Goal: Task Accomplishment & Management: Complete application form

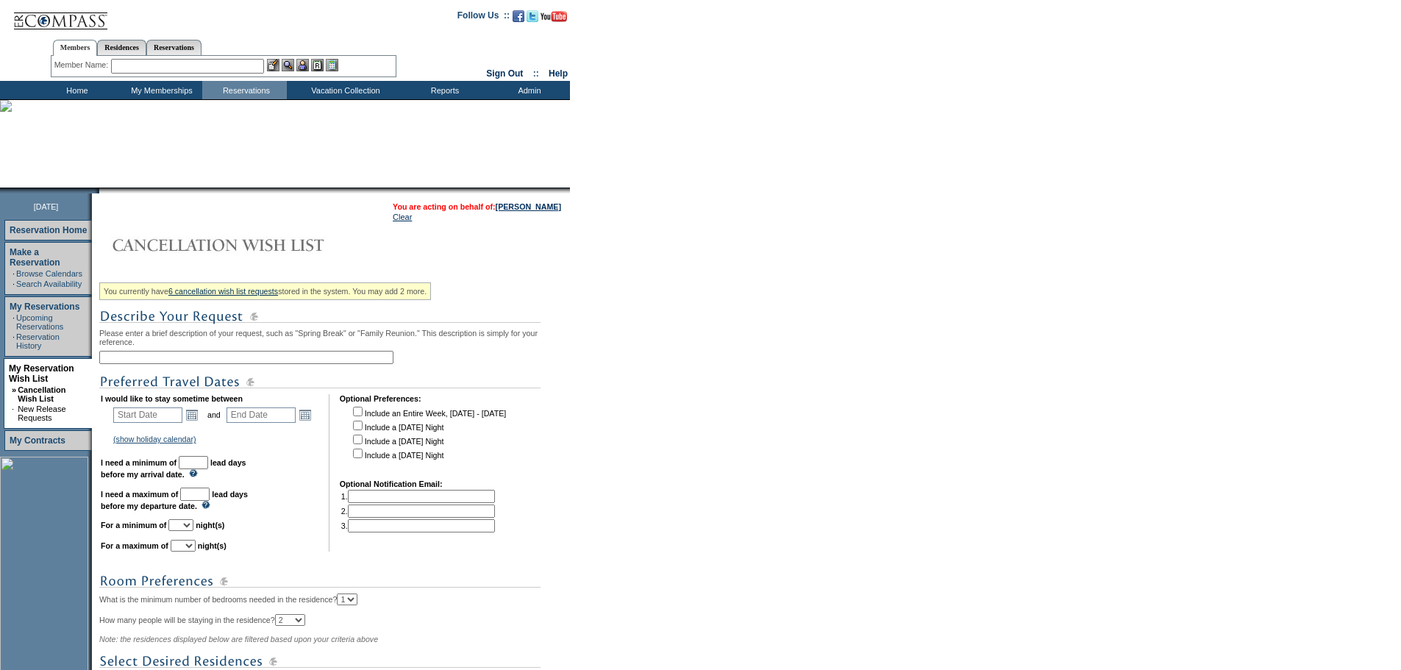
click at [258, 363] on input "text" at bounding box center [246, 357] width 294 height 13
type input "San Francisco World Cup SA"
click at [197, 423] on link "Open the calendar popup." at bounding box center [192, 415] width 16 height 16
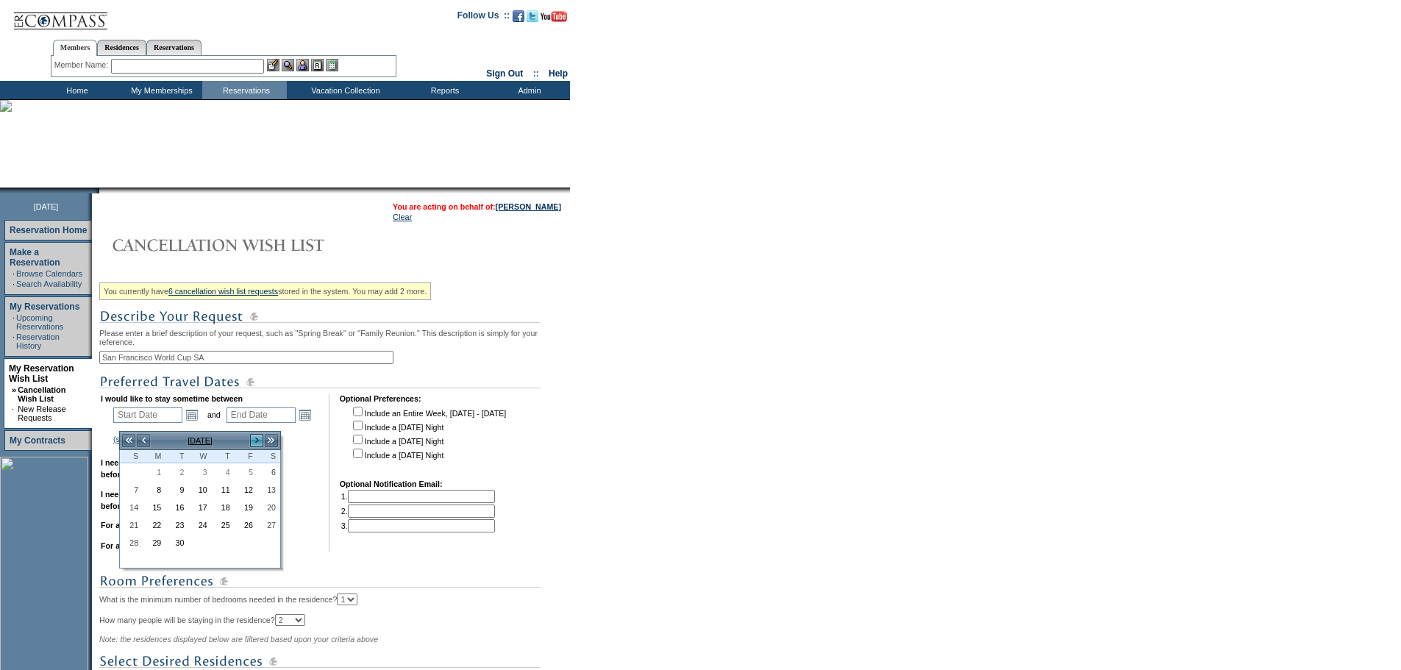
click at [256, 441] on link ">" at bounding box center [256, 440] width 15 height 15
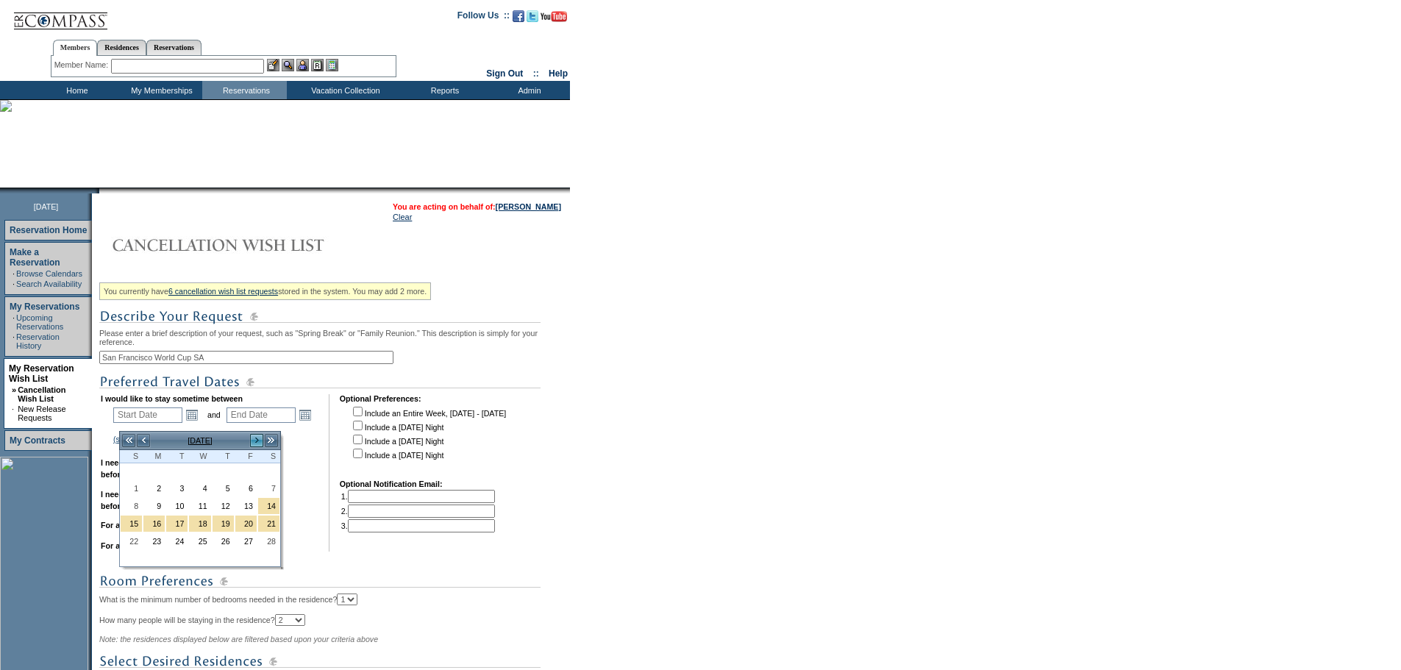
click at [256, 441] on link ">" at bounding box center [256, 440] width 15 height 15
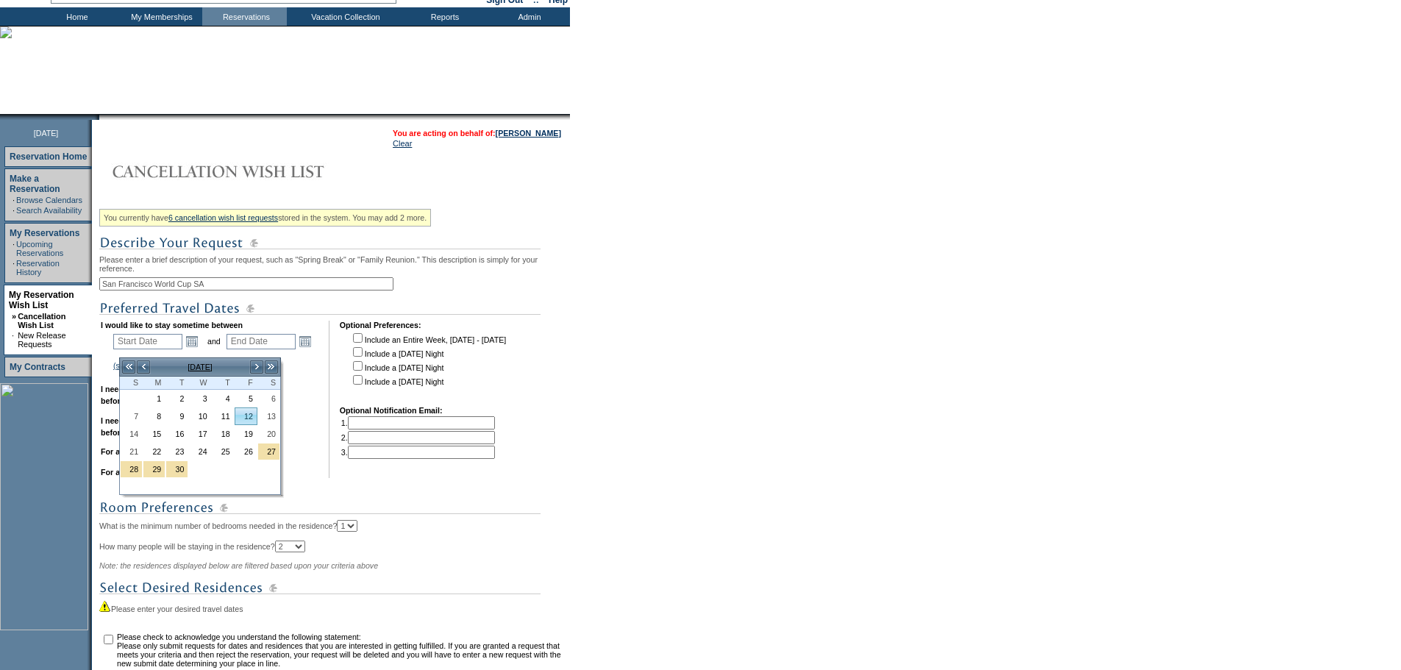
click at [246, 420] on link "12" at bounding box center [245, 416] width 21 height 16
type input "[DATE]"
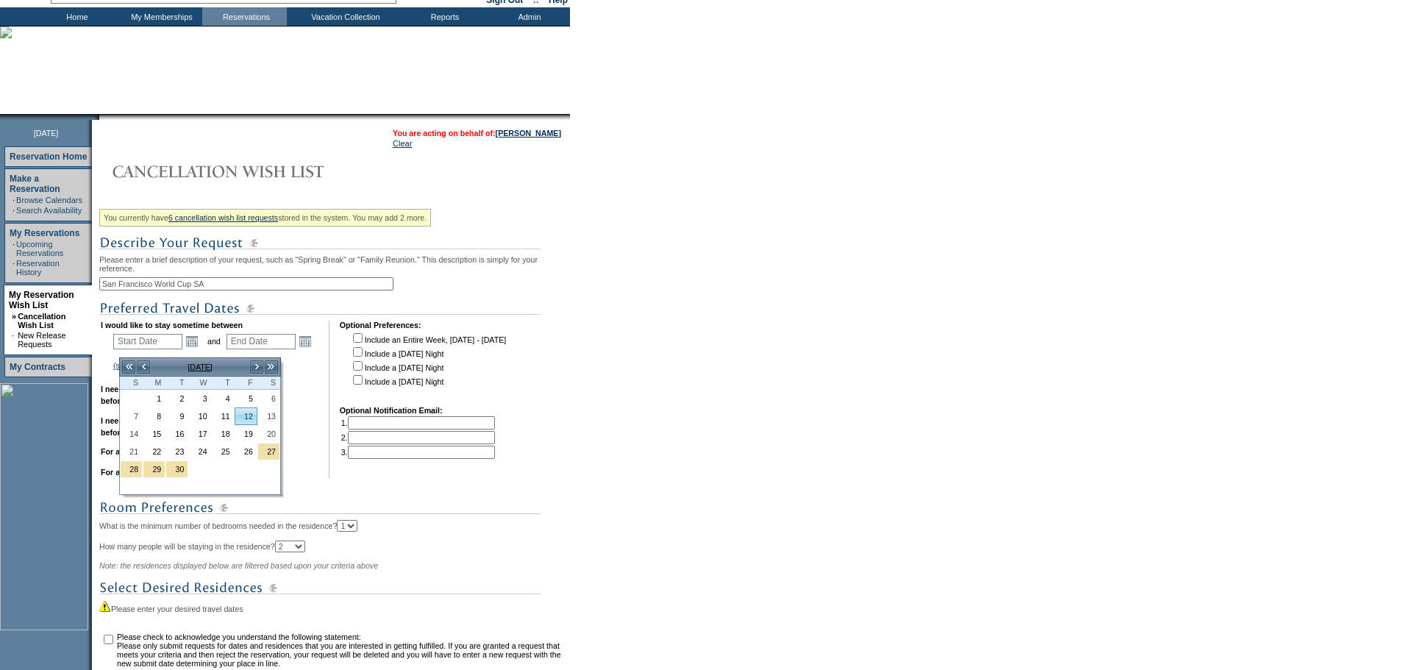
type input "284"
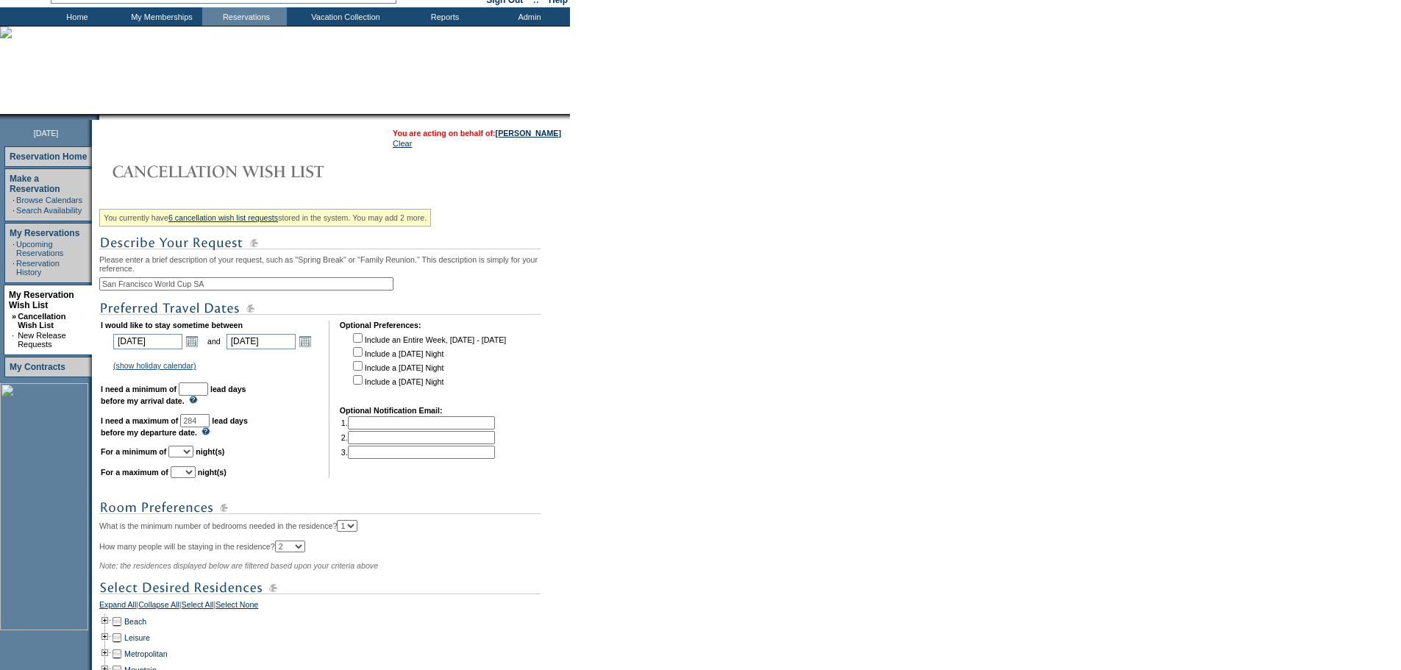
click at [315, 349] on td "Open the calendar popup. << < [DATE] > >> S M T W T F S 1 2 3 4 5 6 7 8 9 10 11…" at bounding box center [305, 341] width 19 height 16
click at [313, 349] on link "Open the calendar popup." at bounding box center [305, 341] width 16 height 16
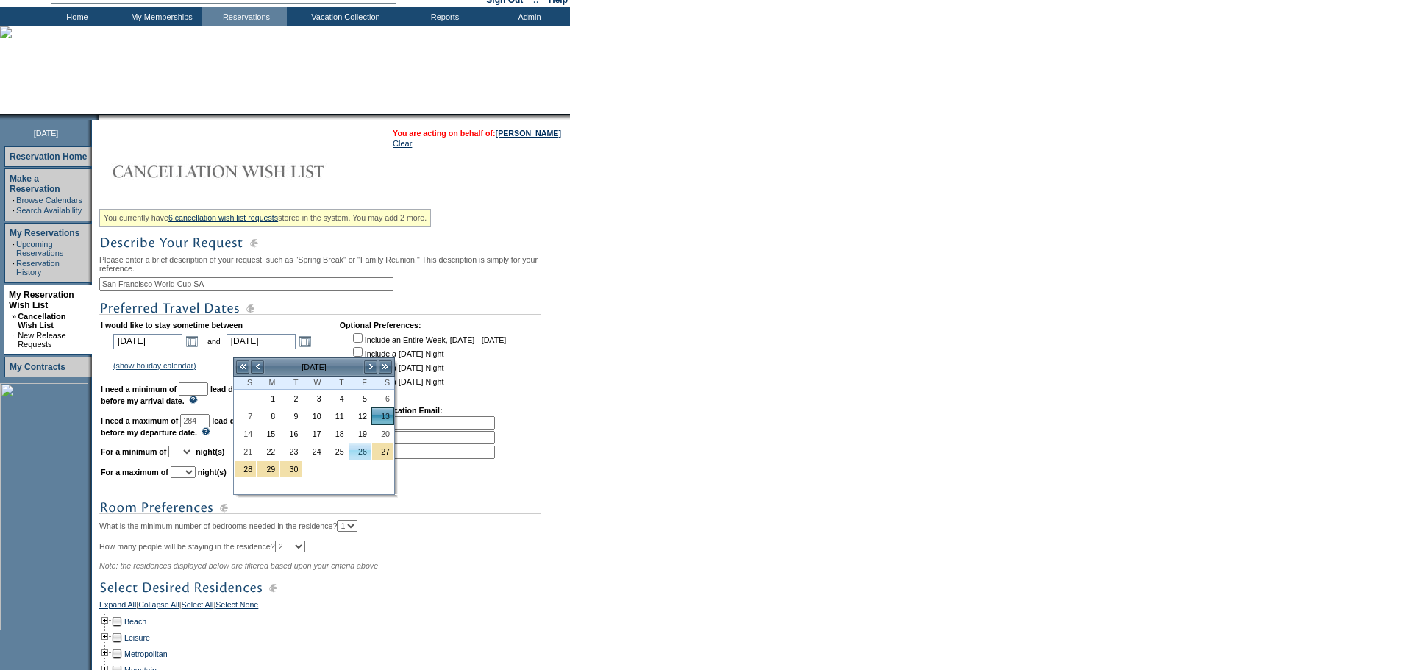
click at [360, 451] on link "26" at bounding box center [359, 452] width 21 height 16
type input "[DATE]"
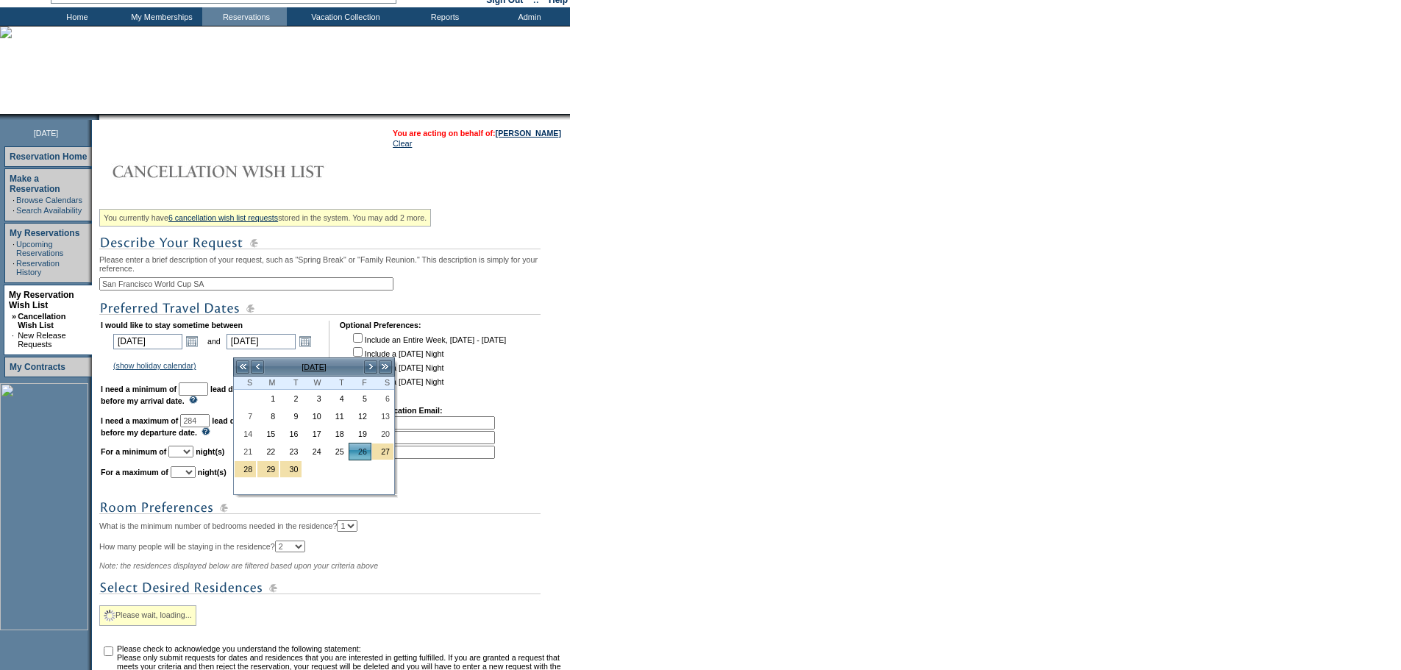
type input "[DATE]"
type input "297"
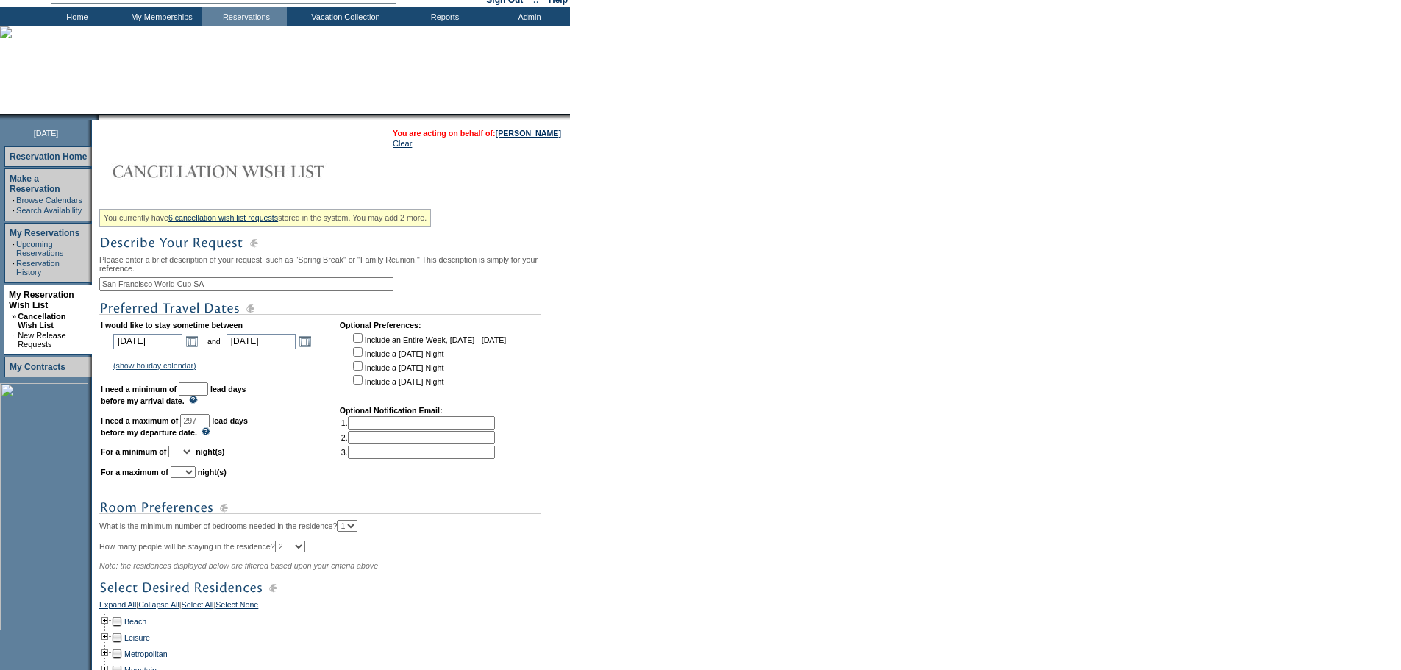
click at [208, 396] on input "text" at bounding box center [193, 388] width 29 height 13
type input "30"
click at [210, 427] on input "297" at bounding box center [194, 420] width 29 height 13
type input "90"
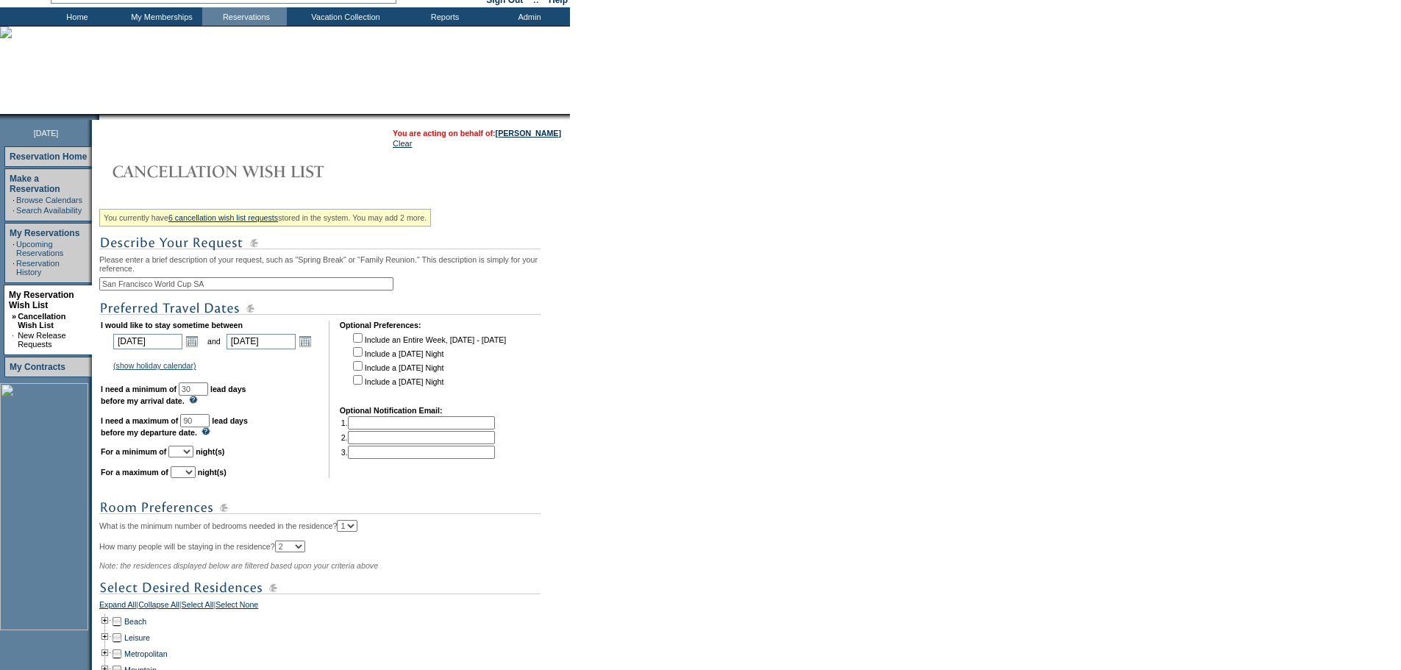
click at [293, 410] on td "I would like to stay sometime between [DATE] [DATE] Open the calendar popup. <<…" at bounding box center [210, 399] width 218 height 157
click at [193, 457] on select "1 2 3 4 5 6 7 8 9 10 11 12 13 14" at bounding box center [180, 452] width 25 height 12
select select "3"
click at [187, 457] on select "1 2 3 4 5 6 7 8 9 10 11 12 13 14" at bounding box center [180, 452] width 25 height 12
click at [313, 349] on link "Open the calendar popup." at bounding box center [305, 341] width 16 height 16
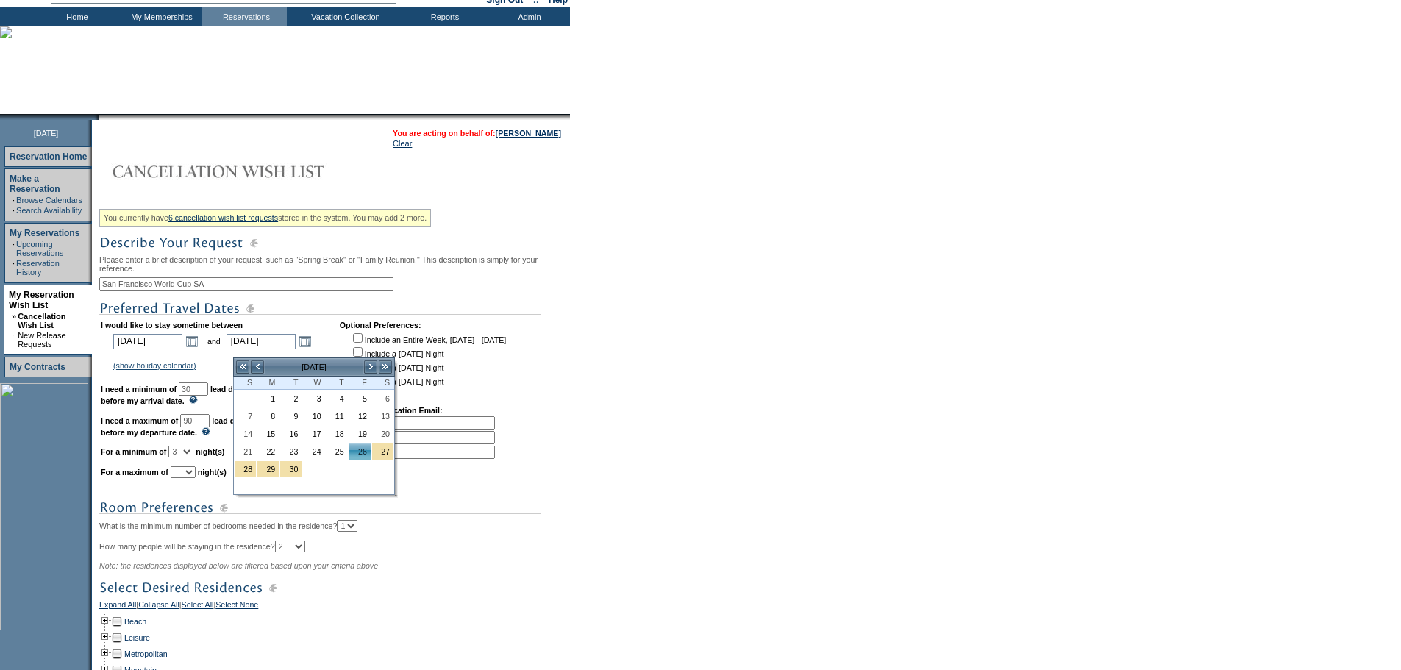
click at [885, 460] on form "Follow Us ::" at bounding box center [700, 395] width 1401 height 938
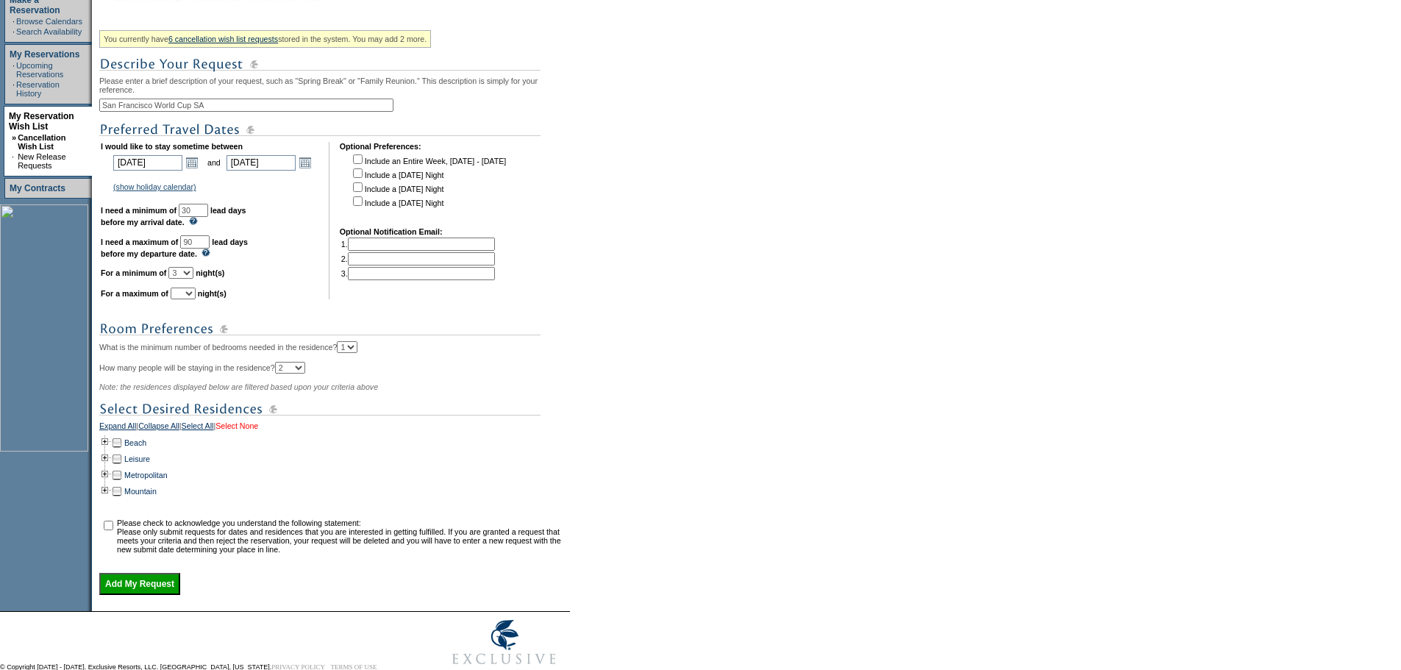
scroll to position [294, 0]
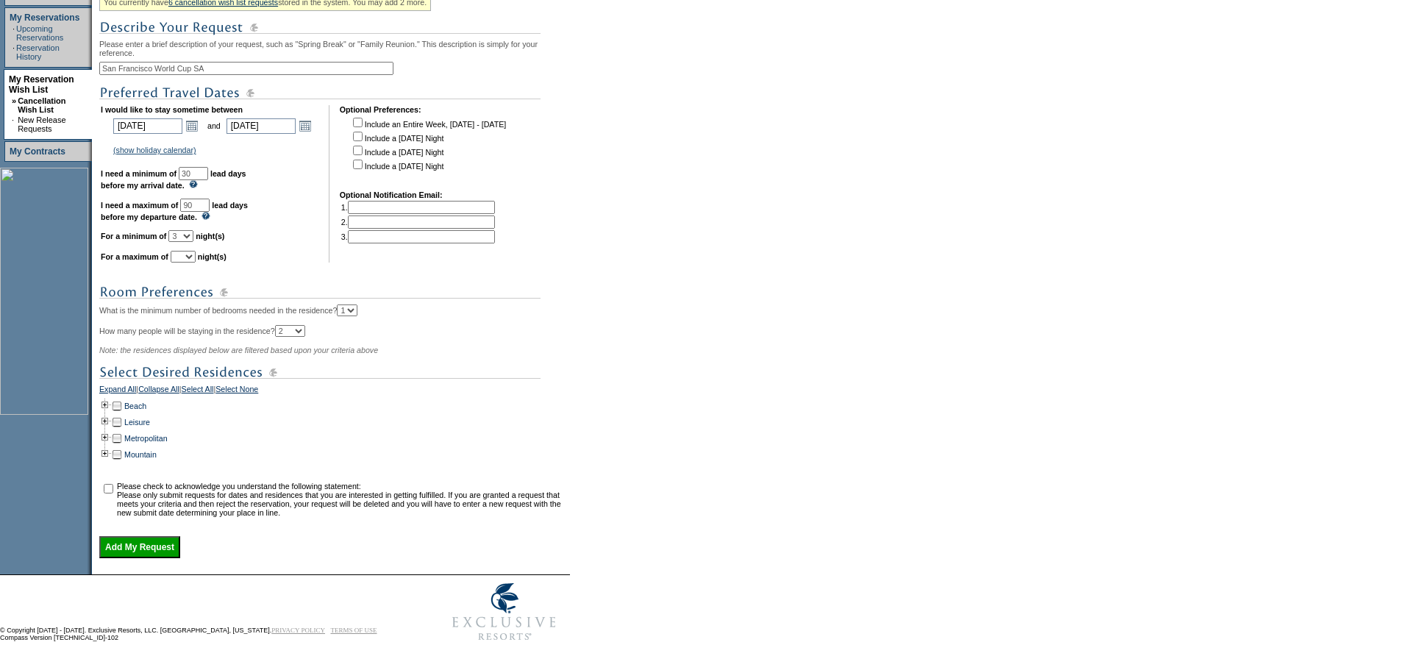
click at [196, 263] on select "1 2 3 4 5 6 7 8 9 10 11 12 13 14" at bounding box center [183, 257] width 25 height 12
select select "5"
click at [189, 260] on select "1 2 3 4 5 6 7 8 9 10 11 12 13 14" at bounding box center [183, 257] width 25 height 12
click at [110, 446] on td at bounding box center [105, 438] width 12 height 16
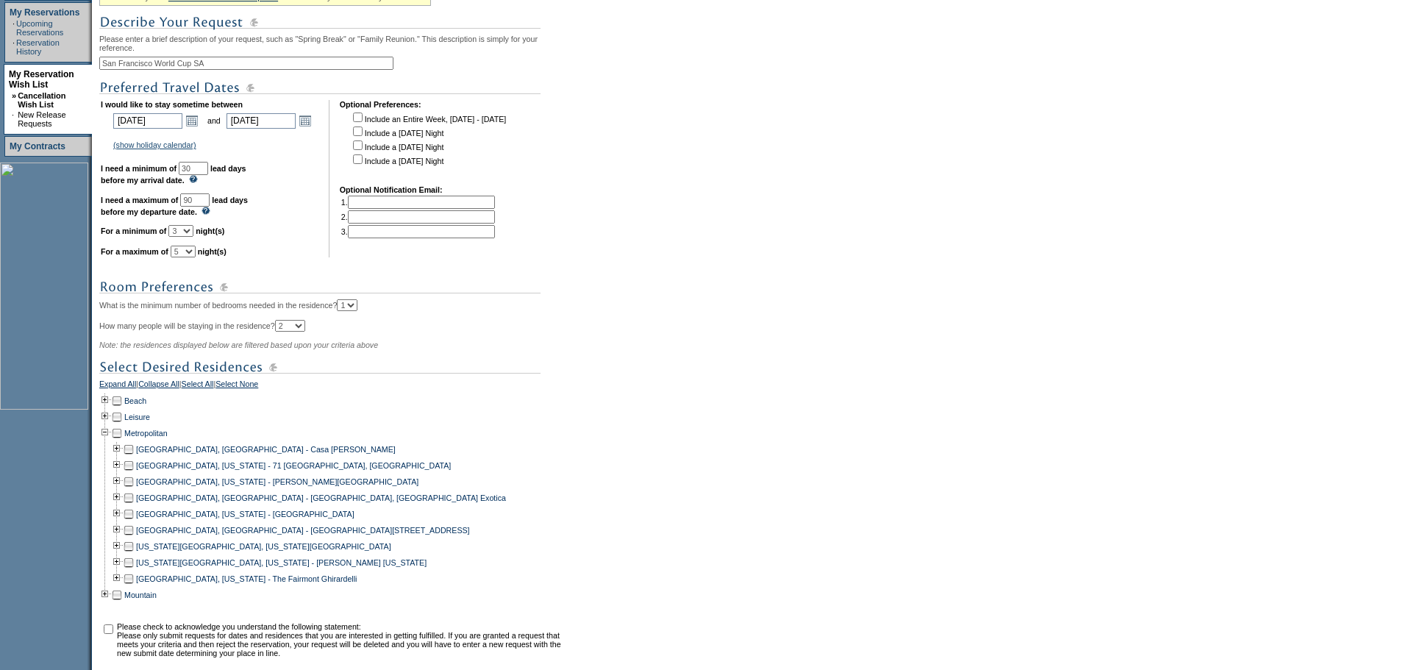
click at [132, 587] on td at bounding box center [129, 579] width 12 height 16
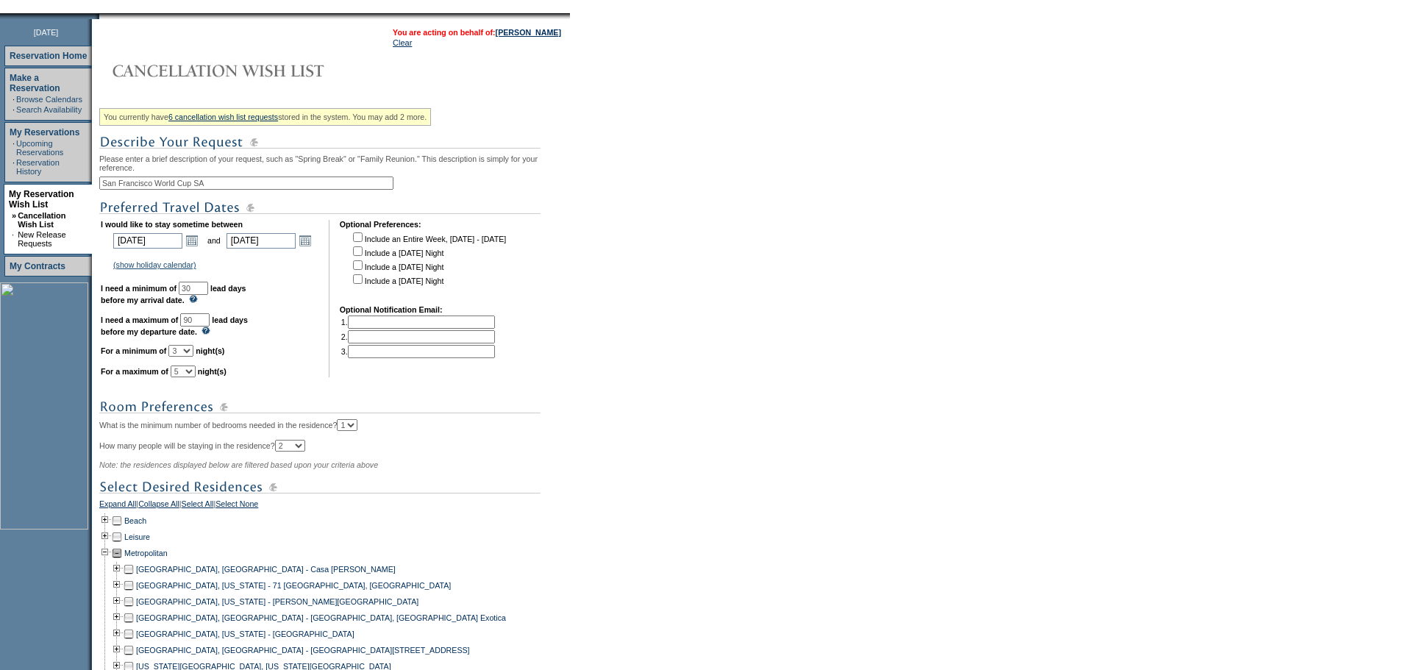
scroll to position [441, 0]
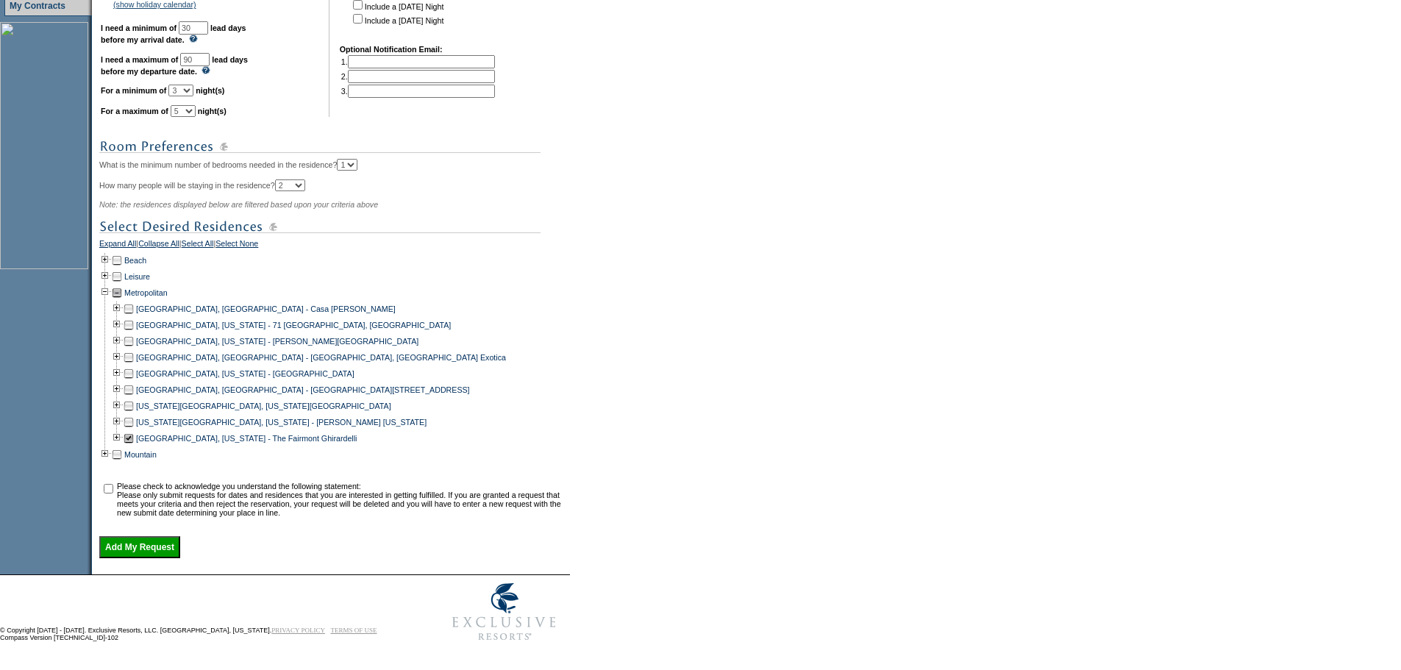
click at [113, 494] on input "checkbox" at bounding box center [109, 489] width 10 height 10
checkbox input "true"
click at [160, 558] on input "Add My Request" at bounding box center [139, 547] width 81 height 22
